Goal: Task Accomplishment & Management: Manage account settings

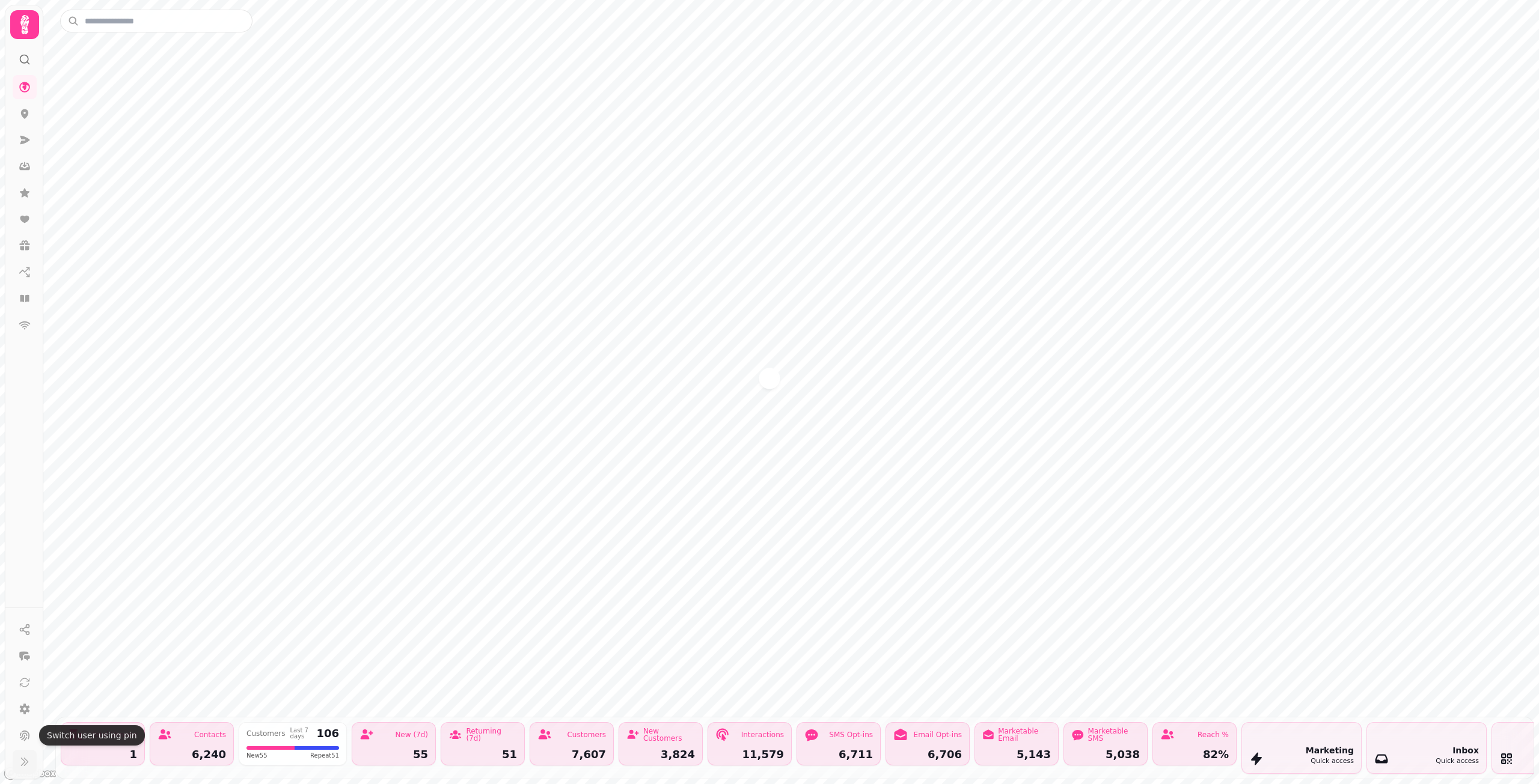
click at [19, 756] on icon at bounding box center [24, 762] width 12 height 12
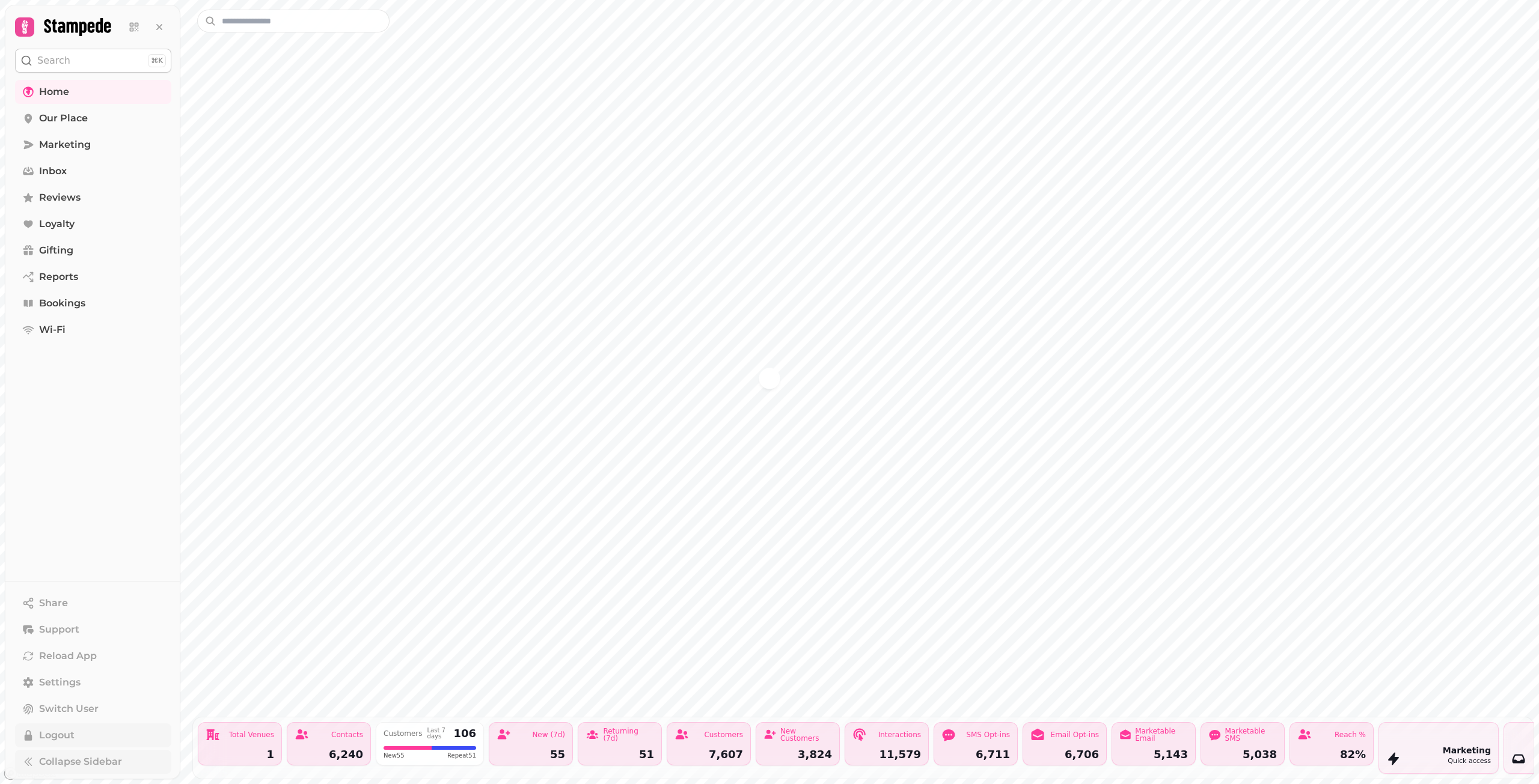
click at [65, 735] on span "Logout" at bounding box center [57, 736] width 36 height 15
click at [1508, 43] on button "Logout" at bounding box center [1491, 35] width 48 height 24
